Goal: Navigation & Orientation: Find specific page/section

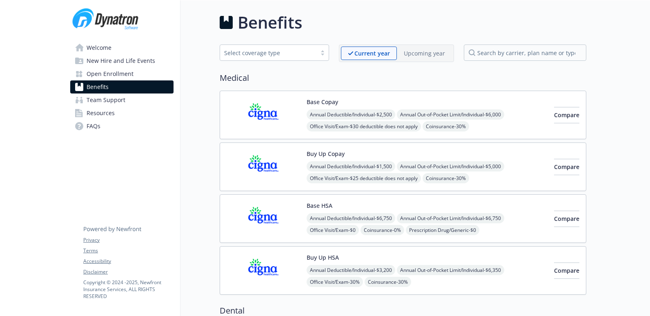
click at [115, 102] on span "Team Support" at bounding box center [106, 99] width 39 height 13
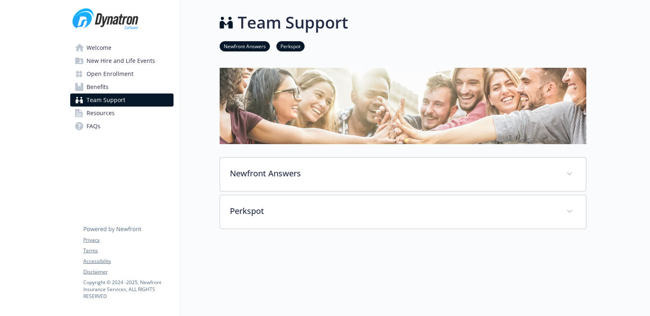
click at [115, 115] on link "Resources" at bounding box center [121, 112] width 103 height 13
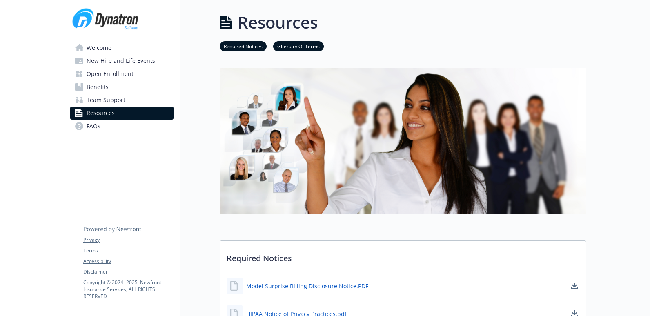
click at [113, 126] on link "FAQs" at bounding box center [121, 126] width 103 height 13
